Goal: Information Seeking & Learning: Understand process/instructions

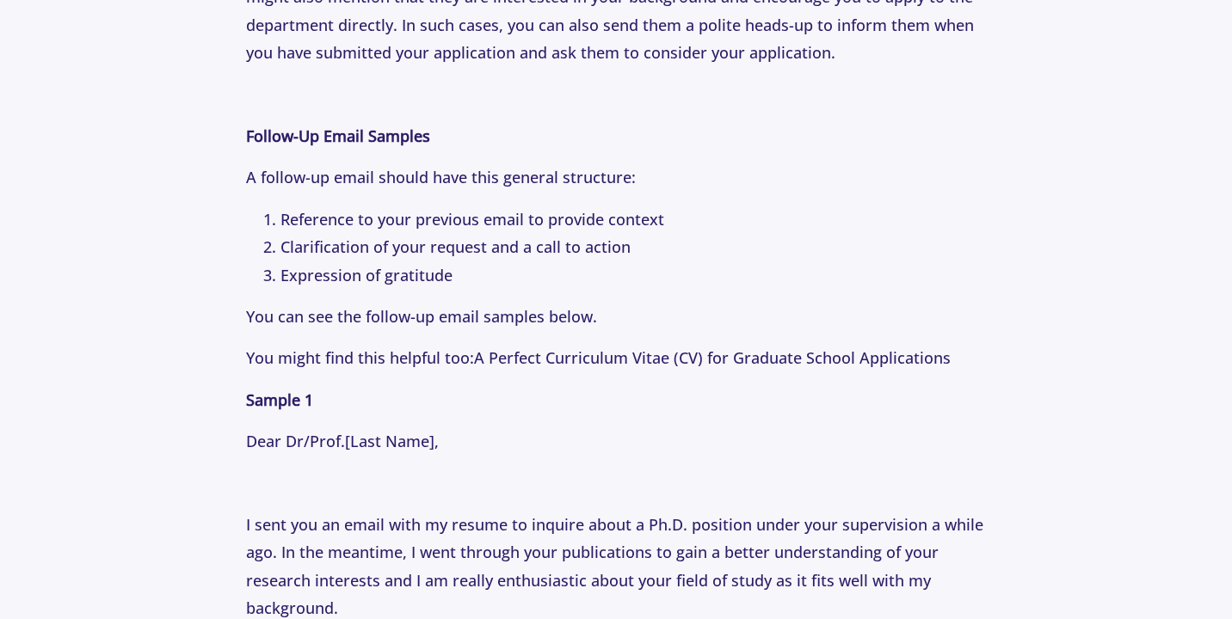
scroll to position [1863, 0]
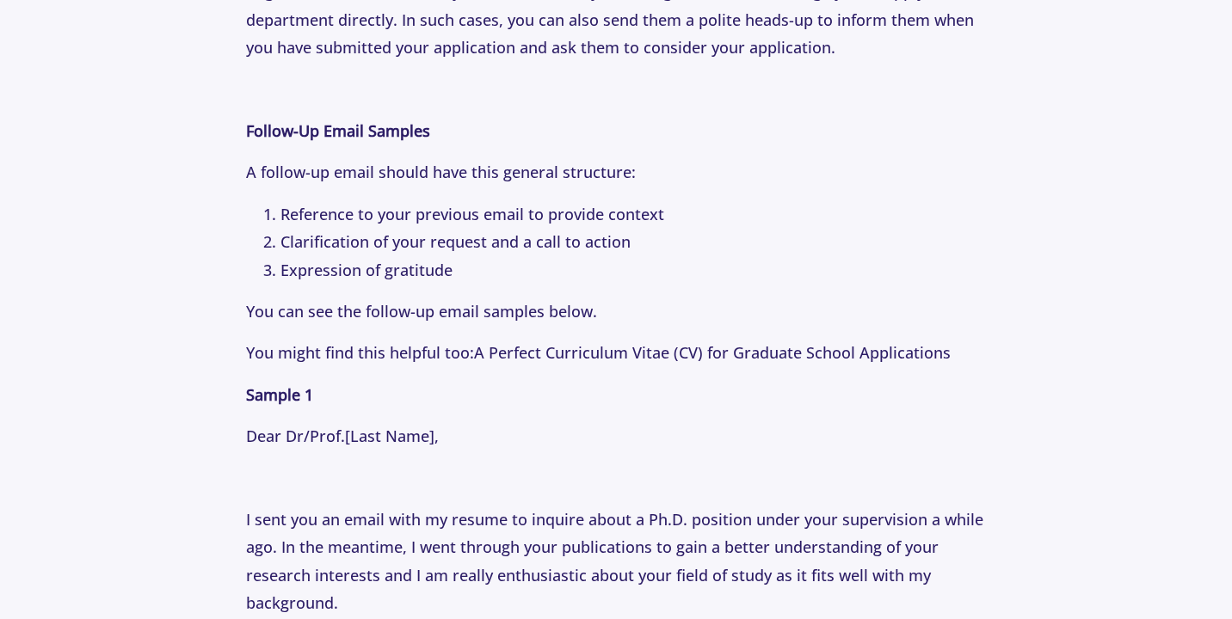
click at [447, 202] on li "Reference to your previous email to provide context" at bounding box center [632, 214] width 704 height 28
click at [448, 210] on li "Reference to your previous email to provide context" at bounding box center [632, 214] width 704 height 28
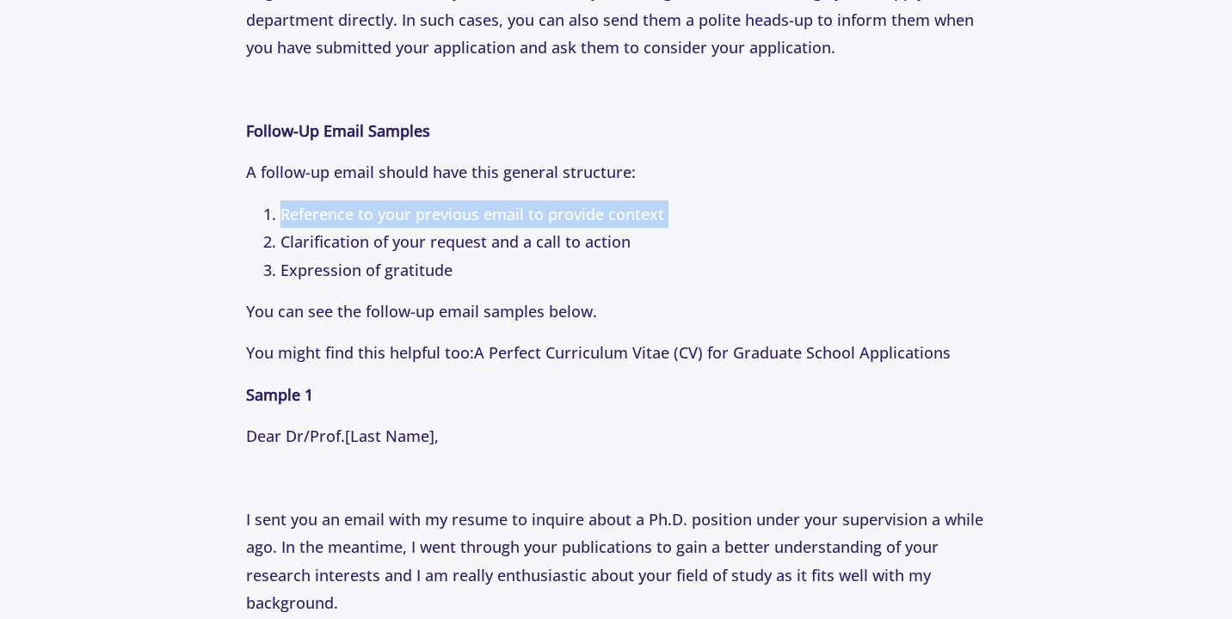
click at [448, 210] on li "Reference to your previous email to provide context" at bounding box center [632, 214] width 704 height 28
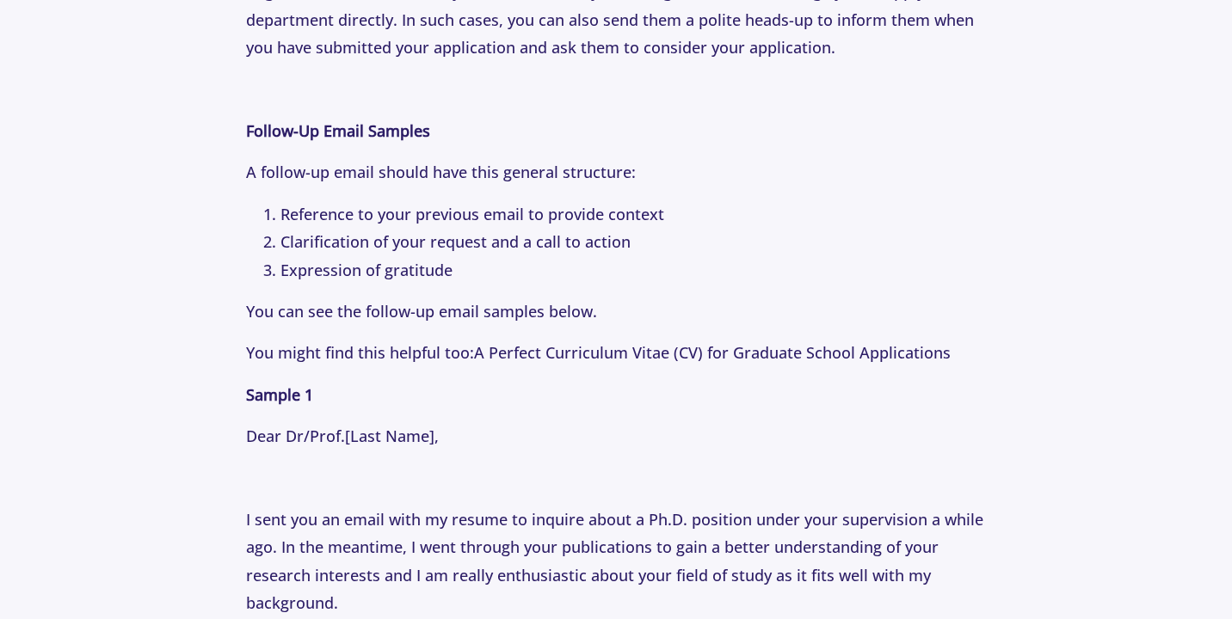
click at [454, 243] on li "Clarification of your request and a call to action" at bounding box center [632, 242] width 704 height 28
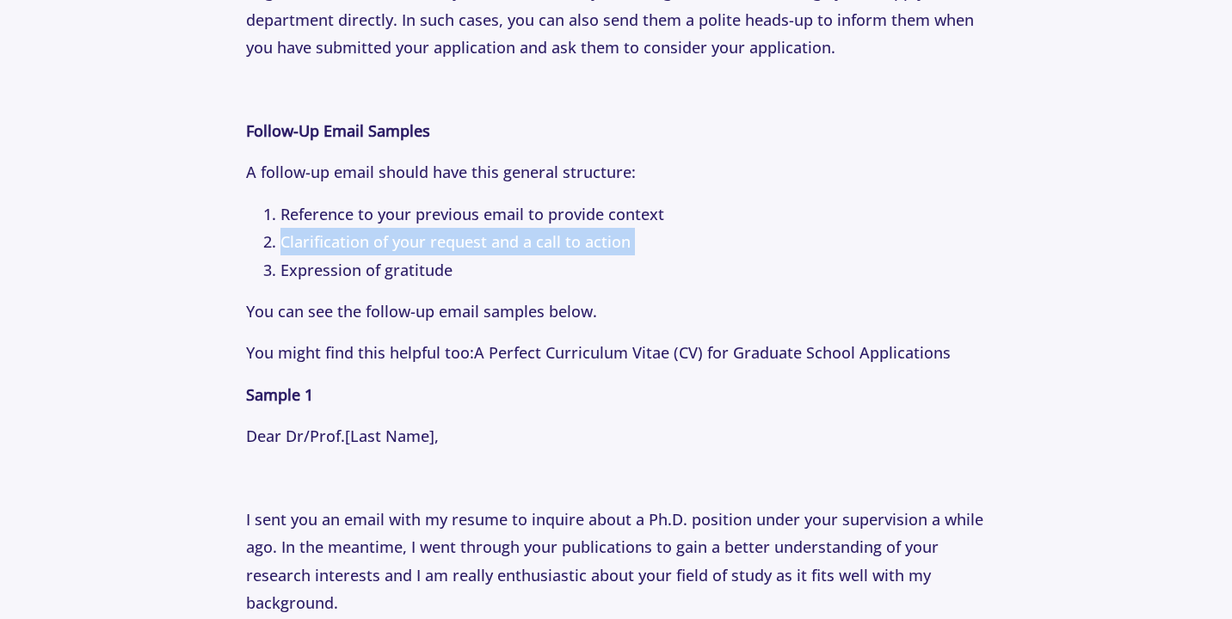
click at [454, 243] on li "Clarification of your request and a call to action" at bounding box center [632, 242] width 704 height 28
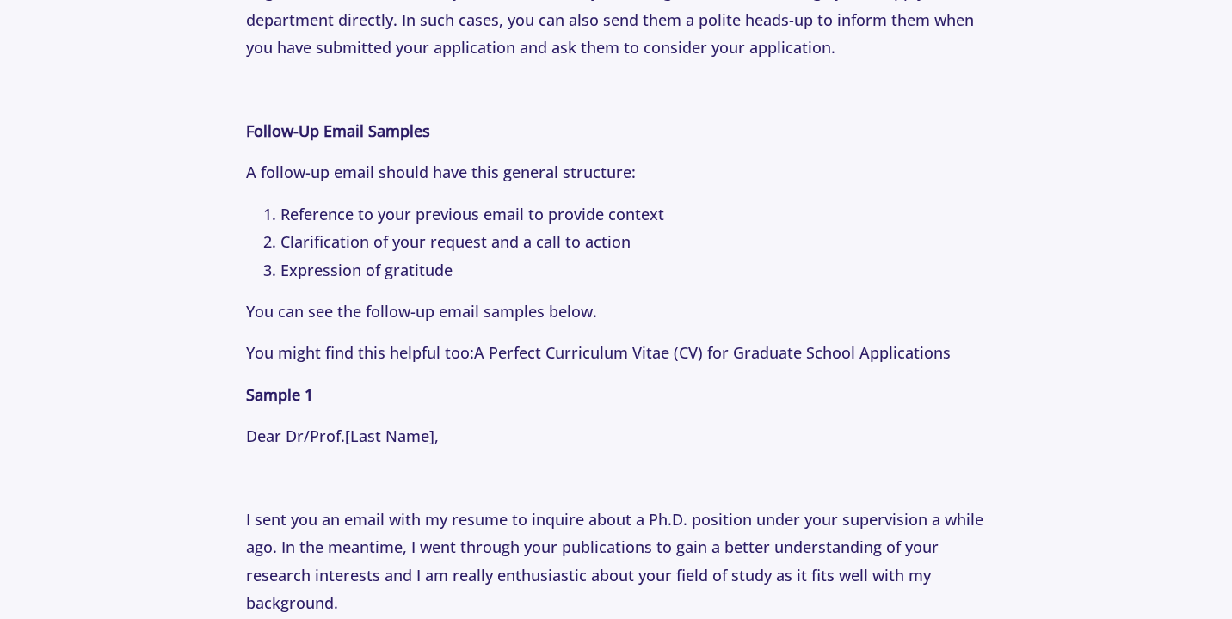
click at [401, 280] on li "Expression of gratitude" at bounding box center [632, 270] width 704 height 28
click at [401, 277] on li "Expression of gratitude" at bounding box center [632, 270] width 704 height 28
click at [398, 246] on li "Clarification of your request and a call to action" at bounding box center [632, 242] width 704 height 28
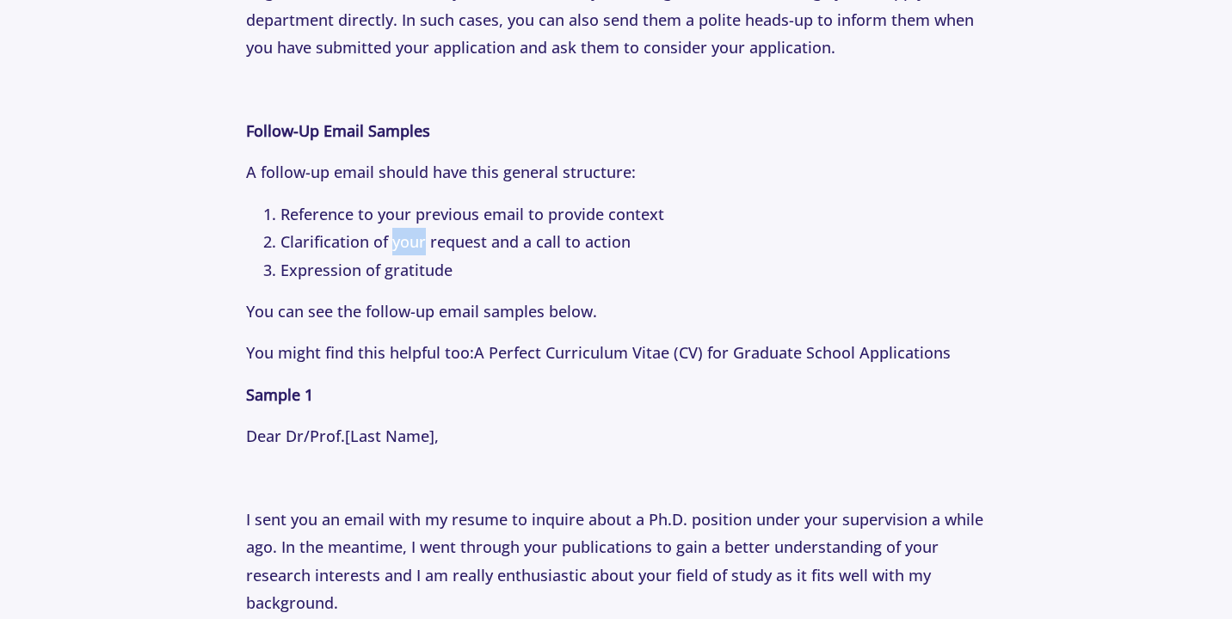
click at [398, 246] on li "Clarification of your request and a call to action" at bounding box center [632, 242] width 704 height 28
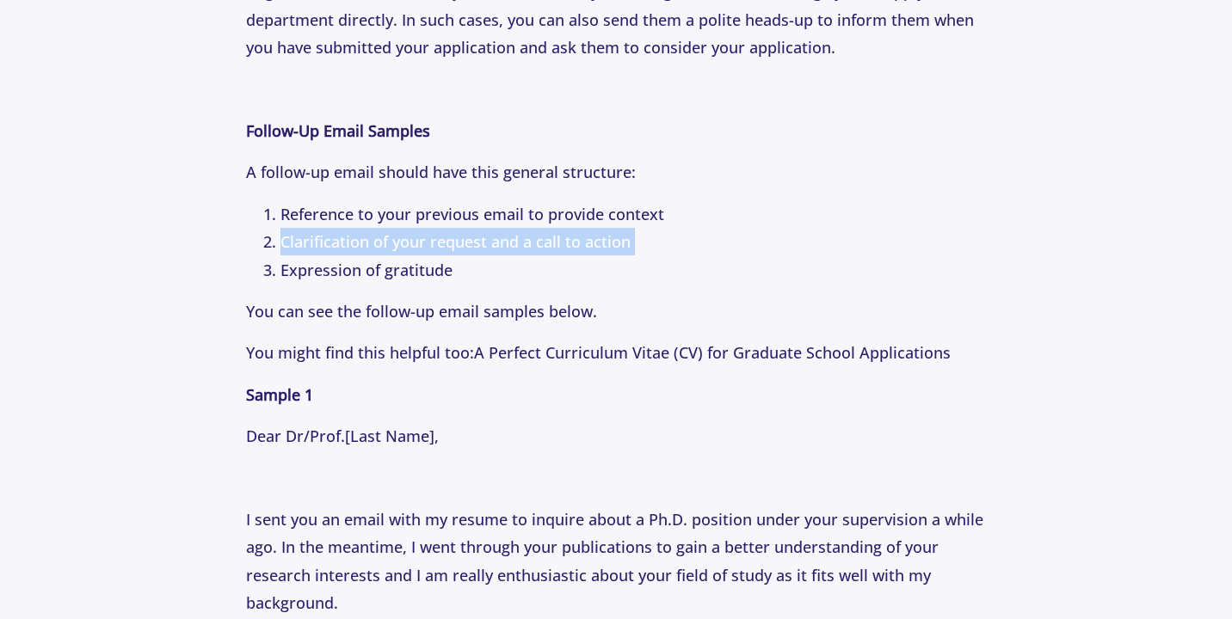
click at [398, 246] on li "Clarification of your request and a call to action" at bounding box center [632, 242] width 704 height 28
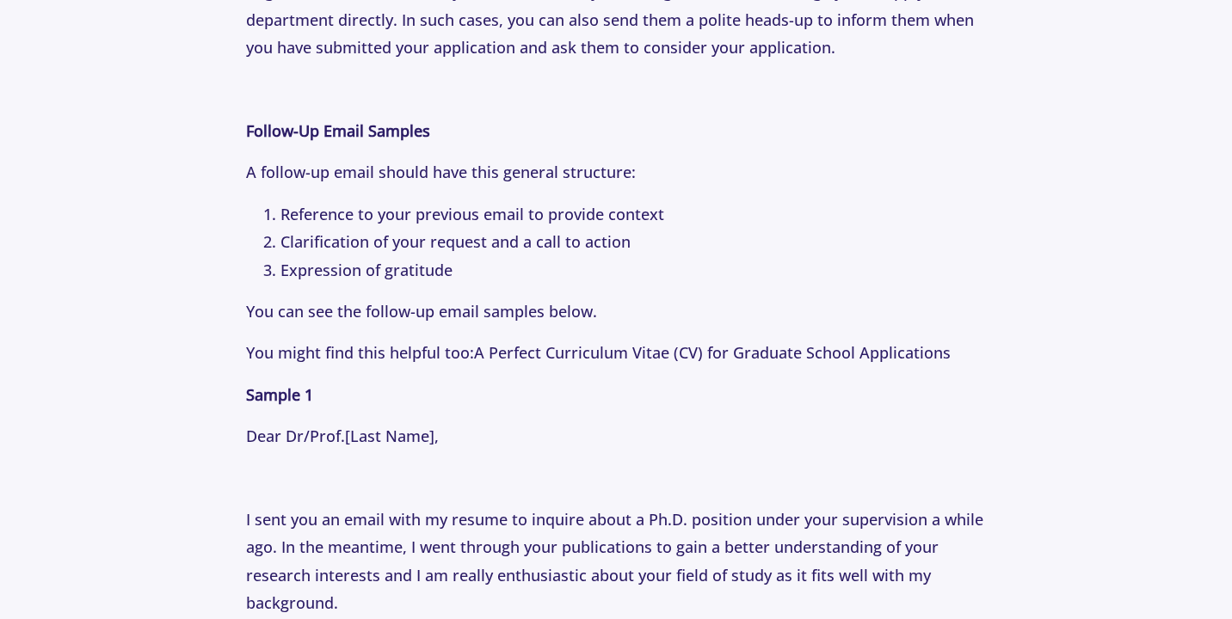
click at [476, 249] on li "Clarification of your request and a call to action" at bounding box center [632, 242] width 704 height 28
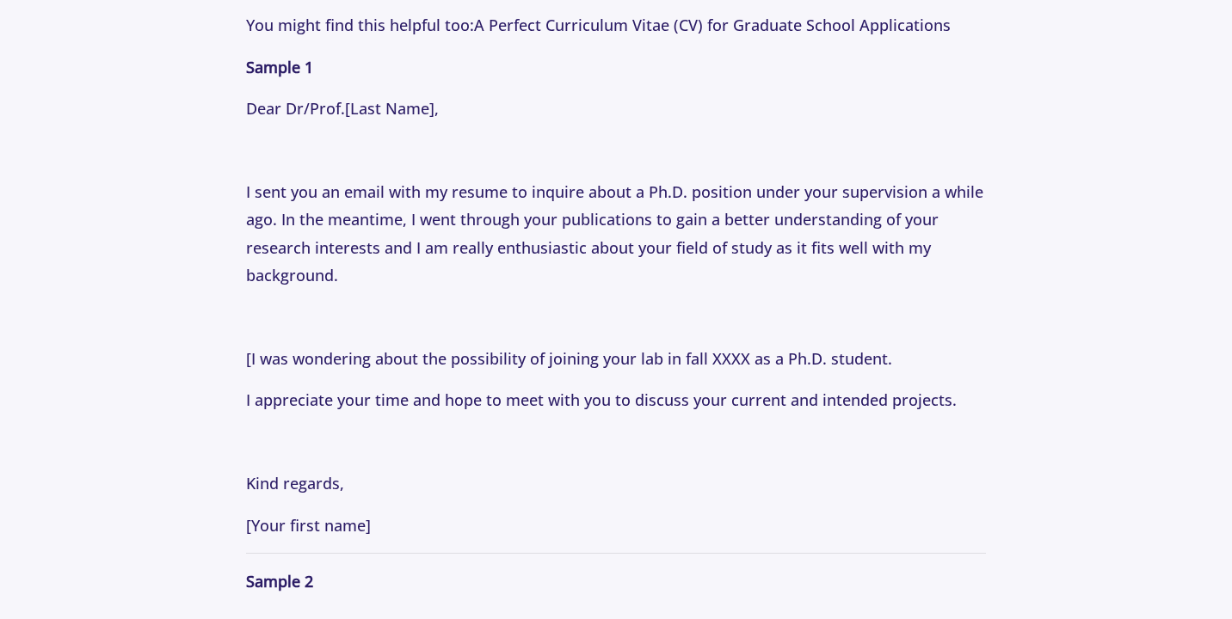
scroll to position [2206, 0]
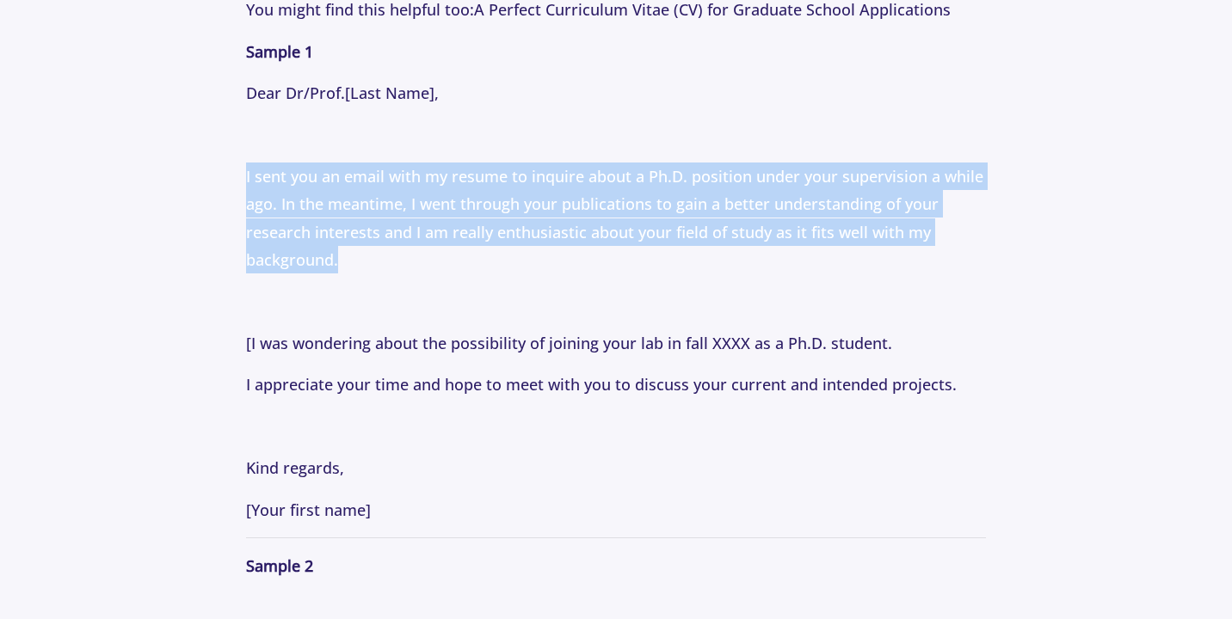
drag, startPoint x: 974, startPoint y: 158, endPoint x: 983, endPoint y: 259, distance: 101.0
click at [983, 259] on p "Have you ever sent an email to a faculty member and not received a response? If…" at bounding box center [615, 629] width 739 height 3849
click at [983, 259] on p "I sent you an email with my resume to inquire about a Ph.D. position under your…" at bounding box center [615, 219] width 739 height 112
drag, startPoint x: 985, startPoint y: 279, endPoint x: 967, endPoint y: 140, distance: 139.6
click at [967, 140] on p "Have you ever sent an email to a faculty member and not received a response? If…" at bounding box center [615, 629] width 739 height 3849
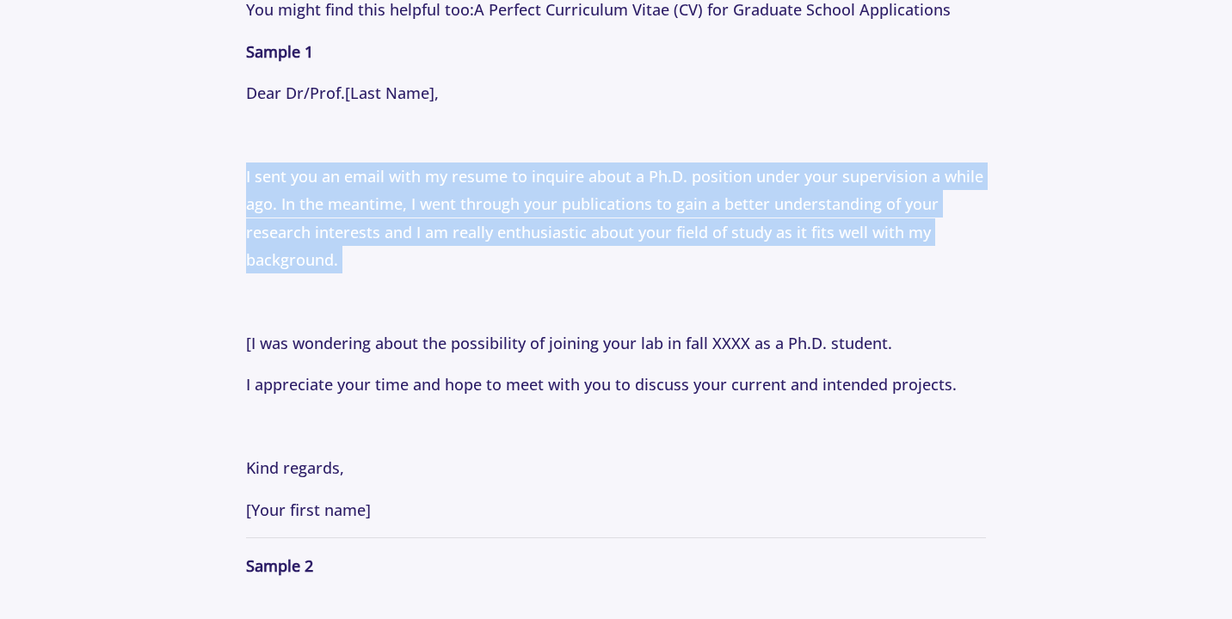
click at [965, 140] on p at bounding box center [615, 135] width 739 height 28
drag, startPoint x: 965, startPoint y: 140, endPoint x: 980, endPoint y: 283, distance: 143.5
click at [980, 283] on p "Have you ever sent an email to a faculty member and not received a response? If…" at bounding box center [615, 629] width 739 height 3849
drag, startPoint x: 976, startPoint y: 267, endPoint x: 961, endPoint y: 126, distance: 141.8
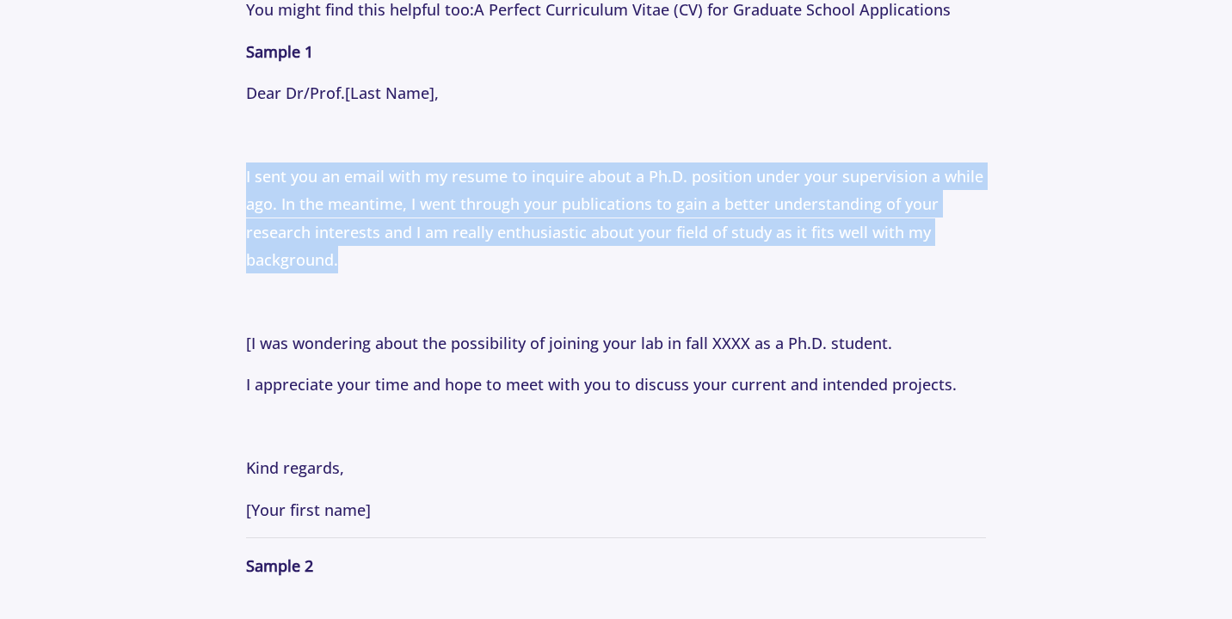
click at [963, 126] on p "Have you ever sent an email to a faculty member and not received a response? If…" at bounding box center [615, 629] width 739 height 3849
drag, startPoint x: 961, startPoint y: 126, endPoint x: 992, endPoint y: 261, distance: 137.7
click at [992, 261] on section "Tips [DATE] How to Email Professors: Following Up Professionally with Professor…" at bounding box center [616, 597] width 1232 height 5330
